Goal: Task Accomplishment & Management: Use online tool/utility

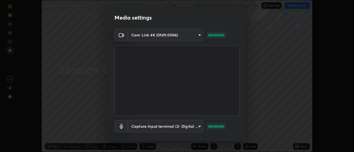
scroll to position [29, 0]
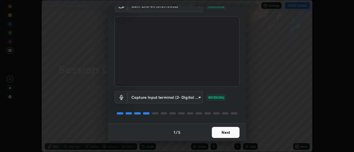
click at [225, 130] on button "Next" at bounding box center [226, 132] width 28 height 11
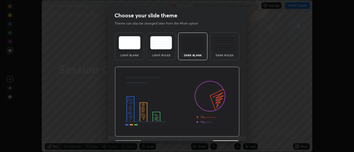
click at [227, 135] on img at bounding box center [177, 102] width 125 height 70
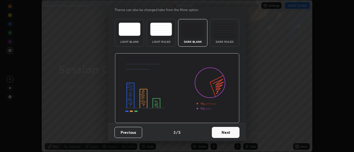
click at [226, 130] on button "Next" at bounding box center [226, 132] width 28 height 11
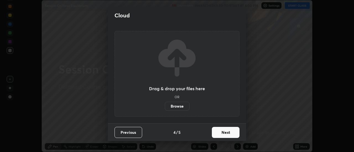
scroll to position [0, 0]
click at [228, 131] on button "Next" at bounding box center [226, 132] width 28 height 11
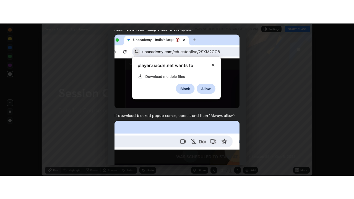
scroll to position [142, 0]
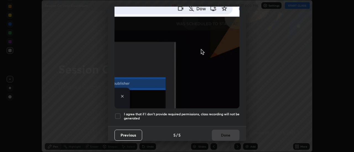
click at [209, 112] on h5 "I agree that if I don't provide required permissions, class recording will not …" at bounding box center [182, 116] width 116 height 9
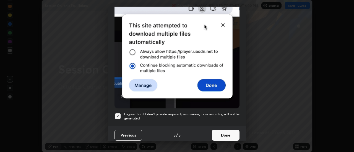
click at [221, 133] on button "Done" at bounding box center [226, 135] width 28 height 11
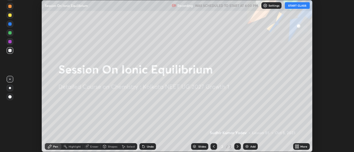
click at [290, 5] on button "START CLASS" at bounding box center [297, 5] width 25 height 7
click at [298, 146] on icon at bounding box center [297, 145] width 1 height 1
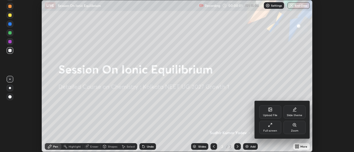
click at [277, 127] on div "Full screen" at bounding box center [270, 127] width 22 height 13
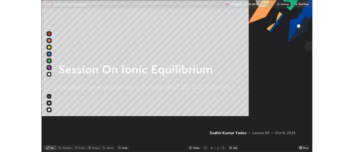
scroll to position [199, 354]
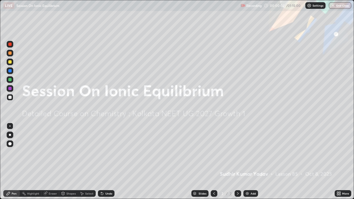
click at [250, 152] on div "Add" at bounding box center [252, 193] width 5 height 3
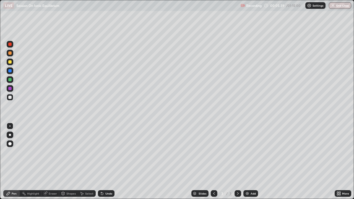
click at [104, 152] on div "Undo" at bounding box center [106, 193] width 17 height 7
click at [106, 152] on div "Undo" at bounding box center [108, 193] width 7 height 3
click at [101, 152] on icon at bounding box center [102, 194] width 2 height 2
click at [105, 152] on div "Undo" at bounding box center [108, 193] width 7 height 3
click at [87, 152] on div "Select" at bounding box center [89, 193] width 8 height 3
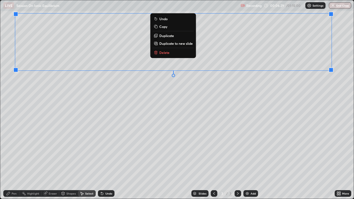
click at [15, 152] on div "Pen" at bounding box center [14, 193] width 5 height 3
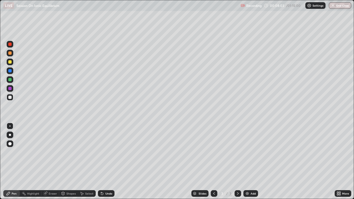
click at [65, 152] on div "Shapes" at bounding box center [68, 193] width 19 height 7
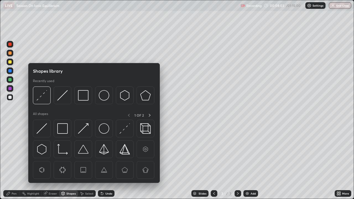
click at [53, 152] on div "Eraser" at bounding box center [53, 193] width 8 height 3
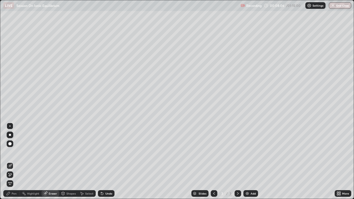
click at [12, 152] on div "Pen" at bounding box center [14, 193] width 5 height 3
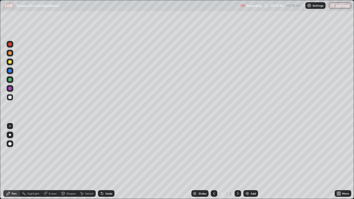
click at [246, 152] on img at bounding box center [247, 193] width 4 height 4
click at [84, 152] on div "Select" at bounding box center [87, 193] width 18 height 7
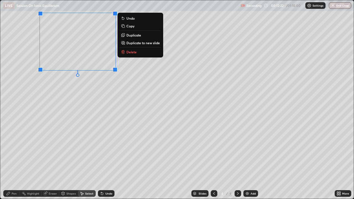
click at [17, 152] on div "Pen" at bounding box center [11, 193] width 17 height 7
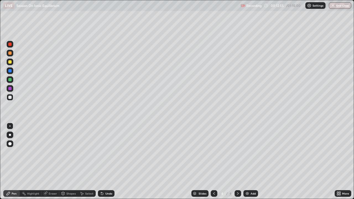
click at [213, 152] on icon at bounding box center [214, 193] width 4 height 4
click at [237, 152] on icon at bounding box center [238, 193] width 4 height 4
click at [101, 152] on icon at bounding box center [102, 194] width 2 height 2
click at [213, 152] on icon at bounding box center [214, 193] width 4 height 4
click at [237, 152] on icon at bounding box center [238, 193] width 4 height 4
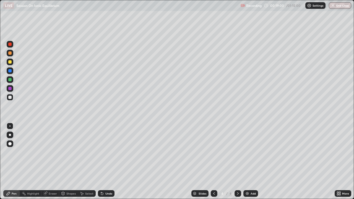
click at [105, 152] on div "Undo" at bounding box center [108, 193] width 7 height 3
click at [103, 152] on div "Undo" at bounding box center [106, 193] width 17 height 7
click at [109, 152] on div "Undo" at bounding box center [108, 193] width 7 height 3
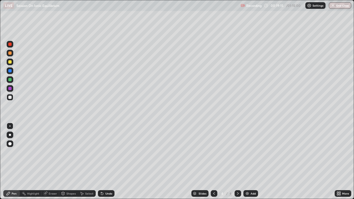
click at [111, 152] on div "Undo" at bounding box center [108, 193] width 7 height 3
click at [111, 152] on div "Undo" at bounding box center [106, 193] width 17 height 7
click at [111, 152] on div "Undo" at bounding box center [108, 193] width 7 height 3
click at [112, 152] on div "Undo" at bounding box center [106, 193] width 17 height 7
click at [111, 152] on div "Undo" at bounding box center [106, 193] width 17 height 7
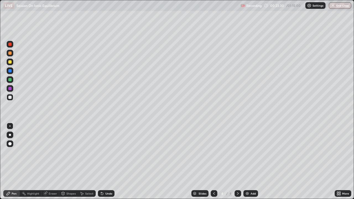
click at [214, 152] on div at bounding box center [214, 193] width 7 height 7
click at [237, 152] on icon at bounding box center [238, 193] width 4 height 4
click at [213, 152] on icon at bounding box center [214, 193] width 2 height 3
click at [236, 152] on icon at bounding box center [238, 193] width 4 height 4
click at [213, 152] on icon at bounding box center [214, 193] width 2 height 3
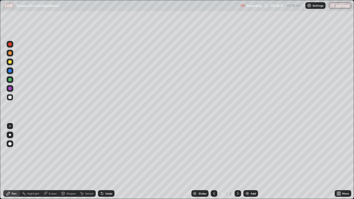
click at [91, 152] on div "Select" at bounding box center [89, 193] width 8 height 3
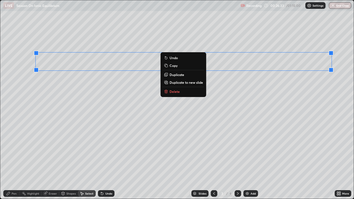
click at [173, 66] on p "Copy" at bounding box center [173, 65] width 8 height 4
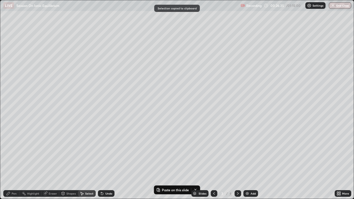
click at [237, 152] on icon at bounding box center [238, 193] width 4 height 4
click at [247, 152] on img at bounding box center [247, 193] width 4 height 4
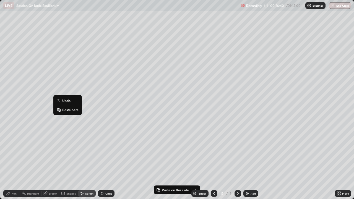
click at [65, 111] on p "Paste here" at bounding box center [70, 110] width 16 height 4
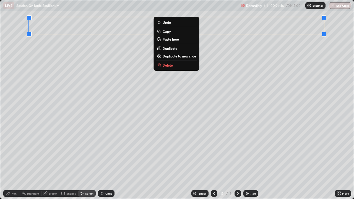
click at [13, 152] on div "Pen" at bounding box center [14, 193] width 5 height 3
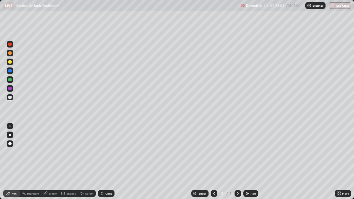
click at [339, 152] on icon at bounding box center [339, 194] width 1 height 1
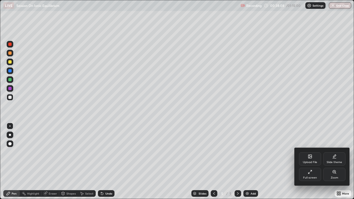
click at [311, 152] on div "Full screen" at bounding box center [310, 174] width 22 height 13
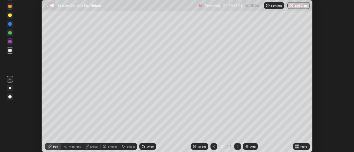
scroll to position [27490, 27289]
